Goal: Navigation & Orientation: Understand site structure

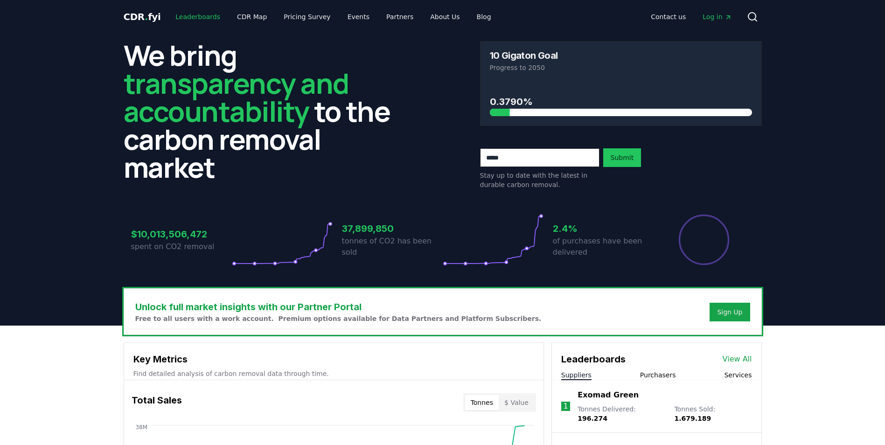
click at [204, 16] on link "Leaderboards" at bounding box center [198, 16] width 60 height 17
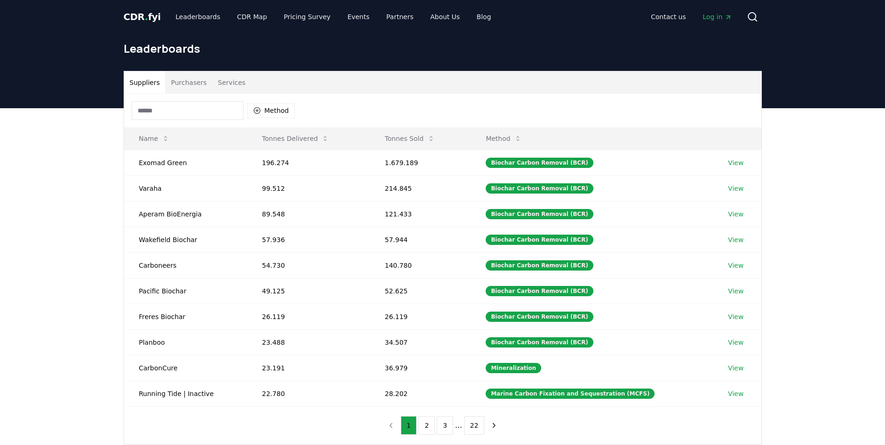
click at [196, 84] on button "Purchasers" at bounding box center [188, 82] width 47 height 22
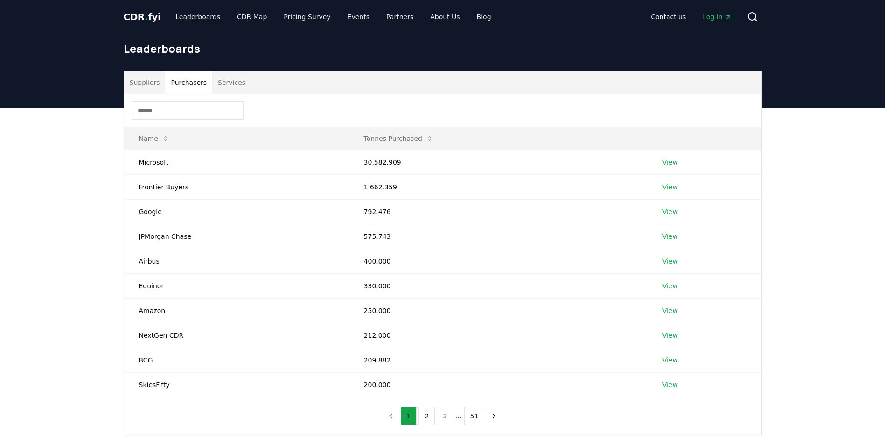
click at [179, 108] on input at bounding box center [188, 110] width 112 height 19
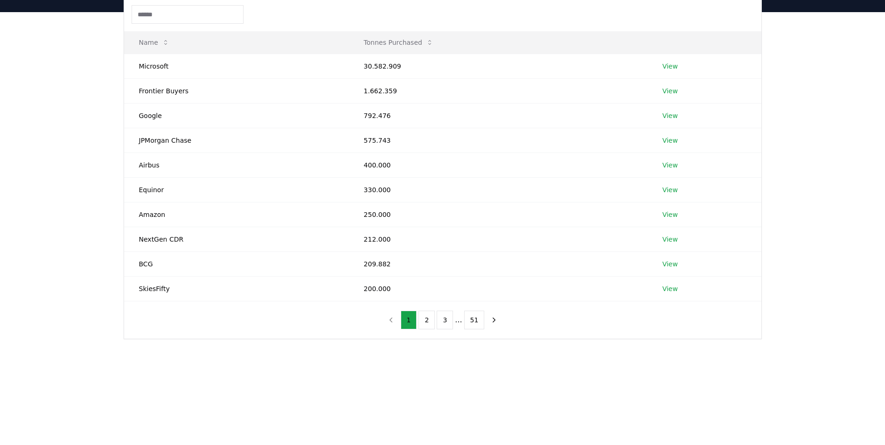
scroll to position [94, 0]
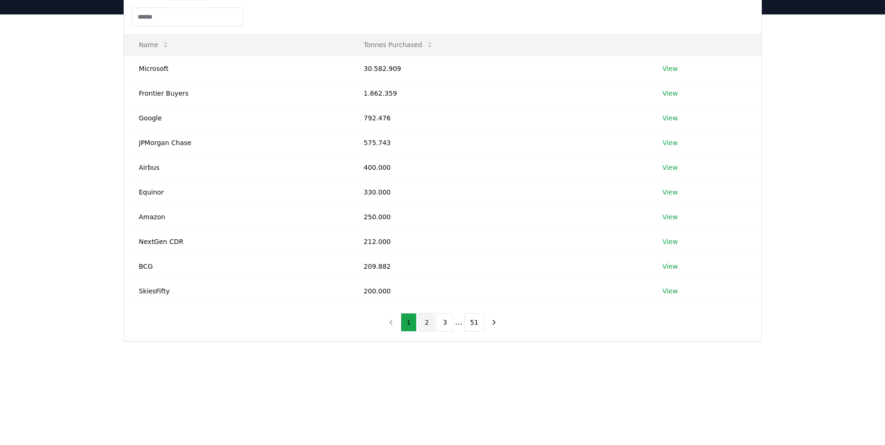
click at [426, 322] on button "2" at bounding box center [427, 322] width 16 height 19
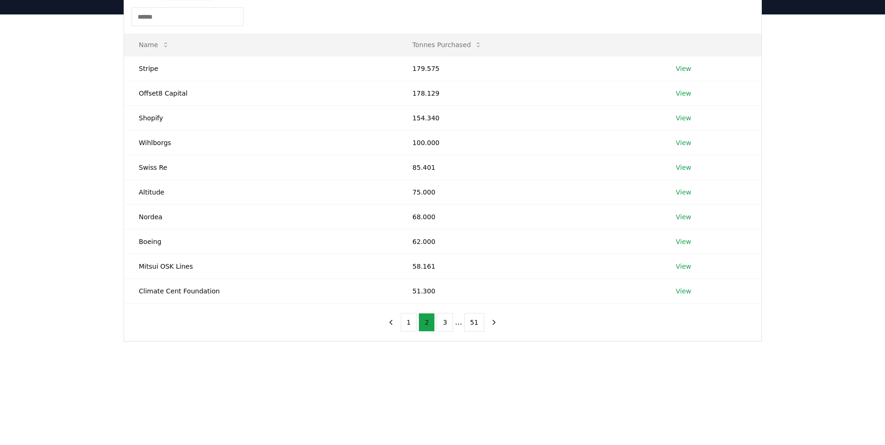
click at [426, 322] on button "2" at bounding box center [427, 322] width 16 height 19
click at [447, 323] on button "3" at bounding box center [445, 322] width 16 height 19
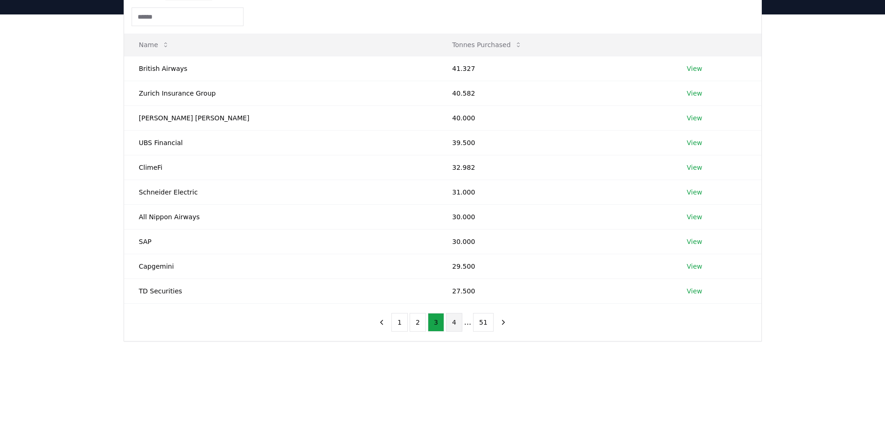
click at [453, 324] on button "4" at bounding box center [454, 322] width 16 height 19
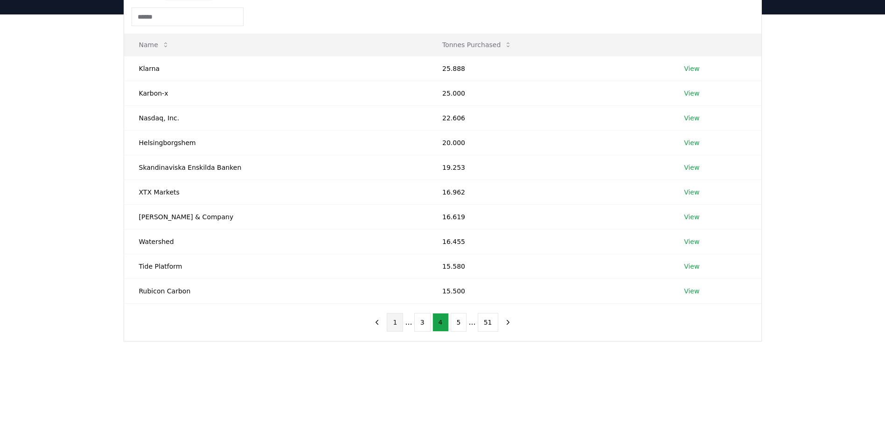
click at [398, 324] on button "1" at bounding box center [395, 322] width 16 height 19
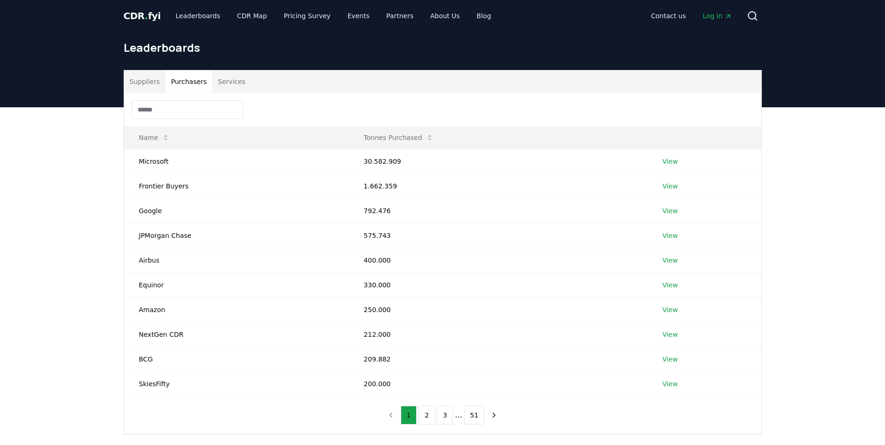
scroll to position [0, 0]
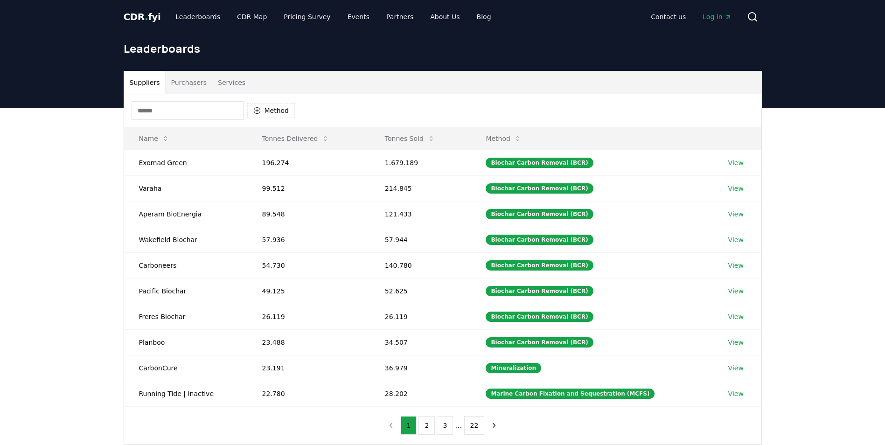
click at [137, 77] on button "Suppliers" at bounding box center [145, 82] width 42 height 22
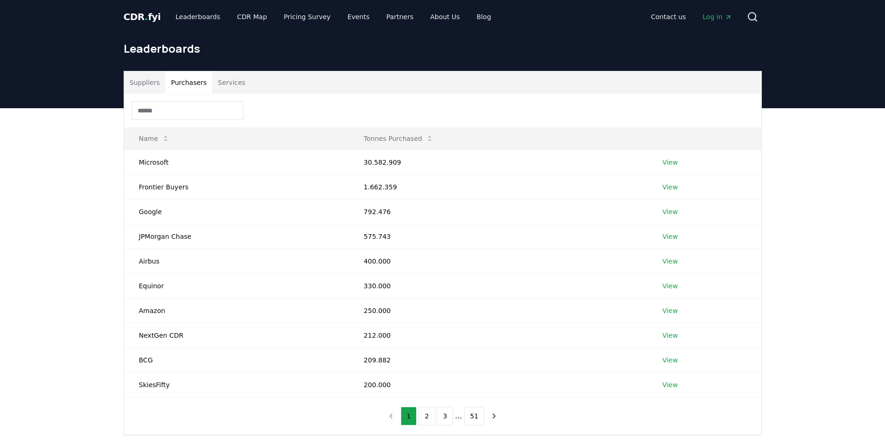
click at [181, 83] on button "Purchasers" at bounding box center [188, 82] width 47 height 22
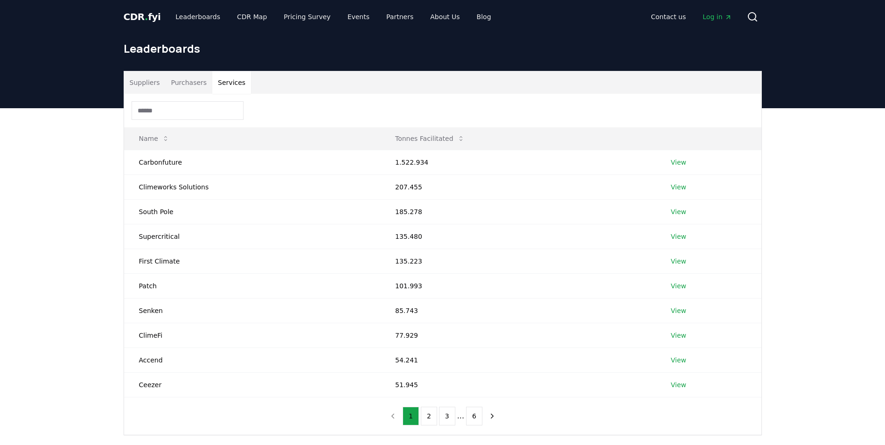
click at [230, 83] on button "Services" at bounding box center [231, 82] width 39 height 22
click at [197, 17] on link "Leaderboards" at bounding box center [198, 16] width 60 height 17
click at [230, 14] on link "CDR Map" at bounding box center [252, 16] width 45 height 17
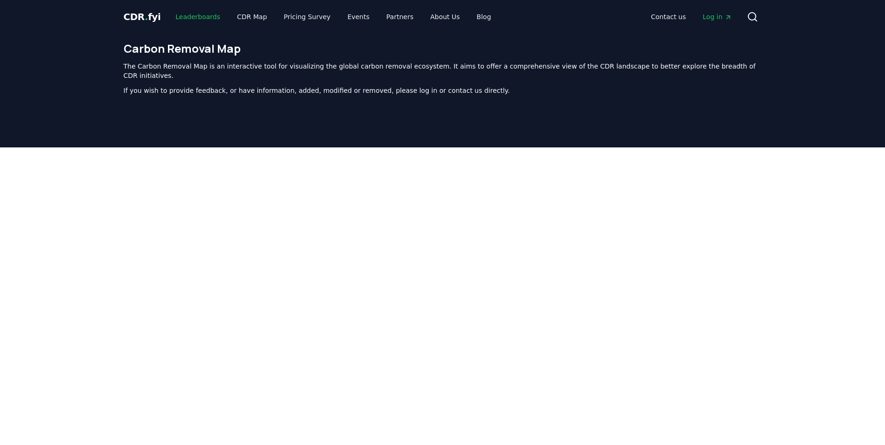
click at [200, 18] on link "Leaderboards" at bounding box center [198, 16] width 60 height 17
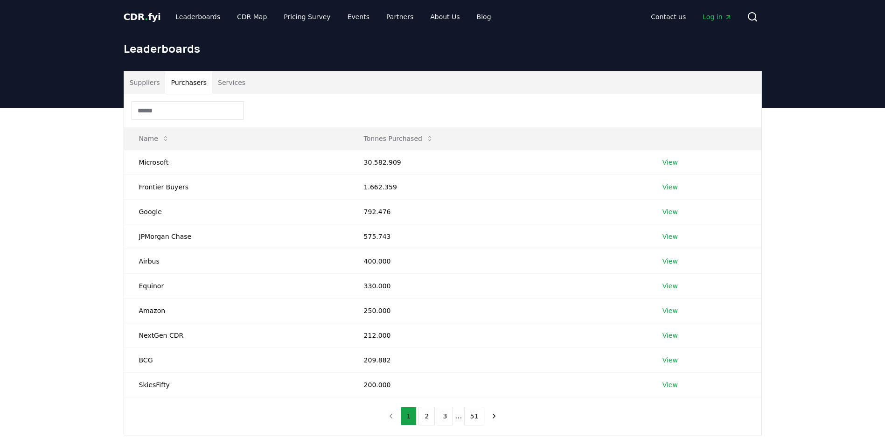
click at [178, 84] on button "Purchasers" at bounding box center [188, 82] width 47 height 22
click at [145, 16] on span "CDR . fyi" at bounding box center [142, 16] width 37 height 11
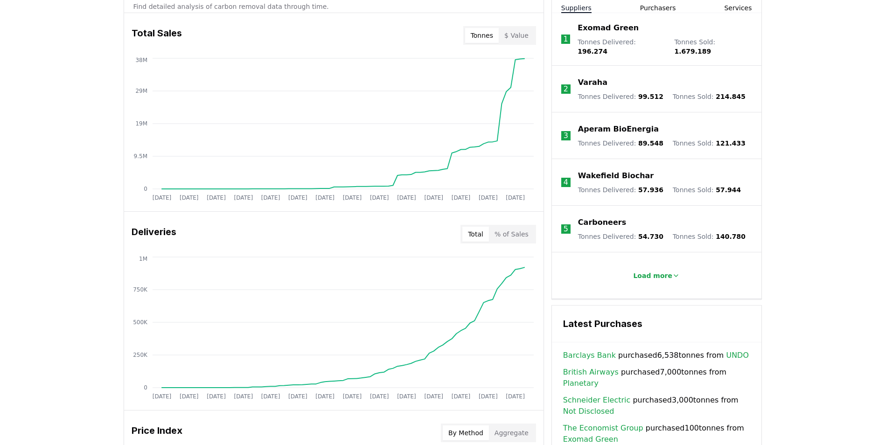
scroll to position [370, 0]
